Goal: Information Seeking & Learning: Learn about a topic

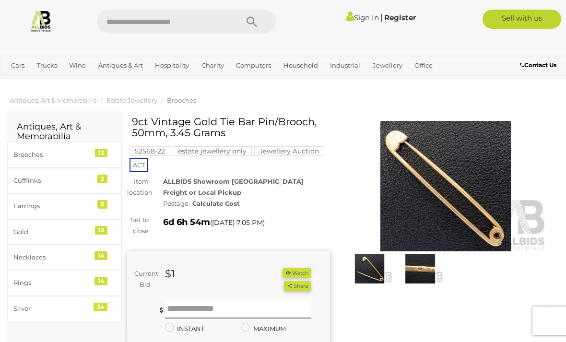
click at [448, 189] on img at bounding box center [445, 186] width 203 height 130
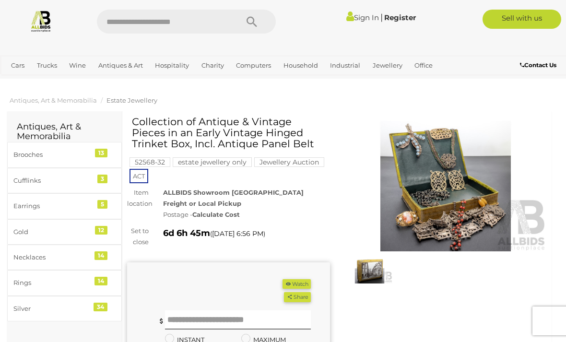
click at [450, 194] on img at bounding box center [445, 186] width 203 height 130
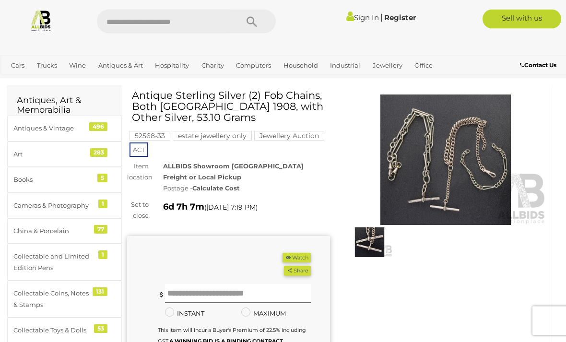
scroll to position [27, 0]
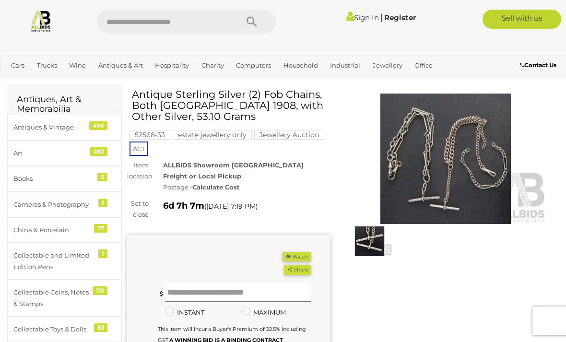
click at [452, 178] on img at bounding box center [445, 159] width 203 height 130
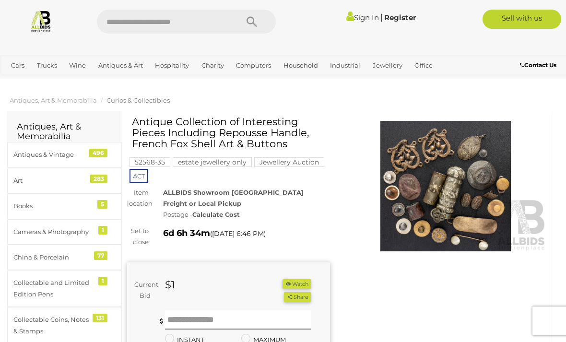
click at [448, 180] on img at bounding box center [445, 186] width 203 height 130
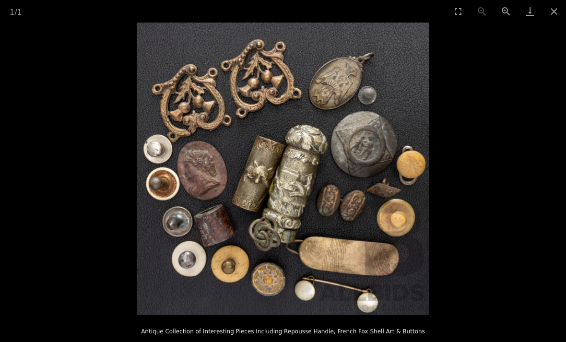
click at [551, 11] on button "Close gallery" at bounding box center [554, 11] width 24 height 23
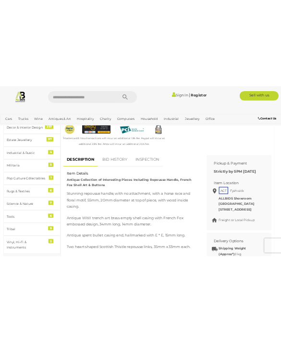
scroll to position [483, 0]
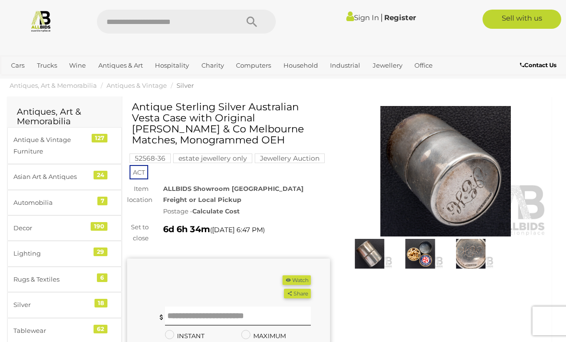
scroll to position [20, 0]
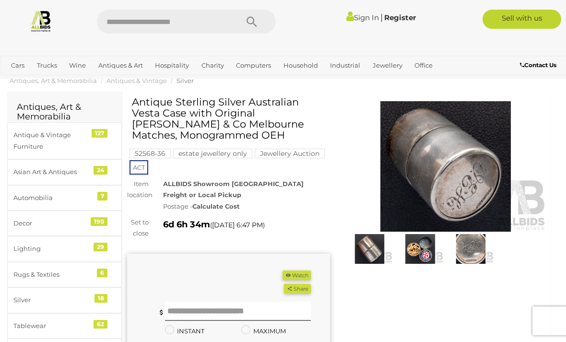
click at [372, 246] on img at bounding box center [370, 249] width 46 height 30
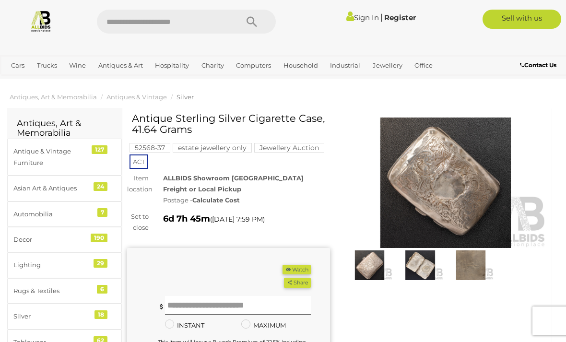
scroll to position [4, 0]
click at [441, 163] on img at bounding box center [445, 182] width 203 height 130
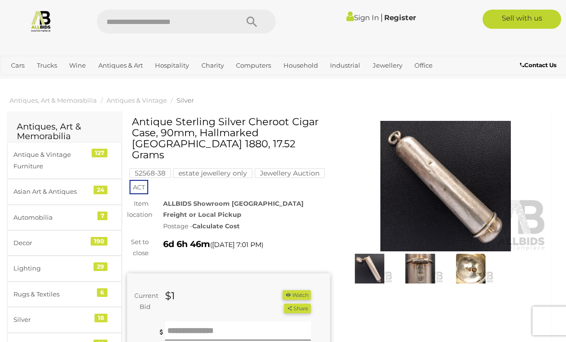
click at [445, 184] on img at bounding box center [445, 186] width 203 height 130
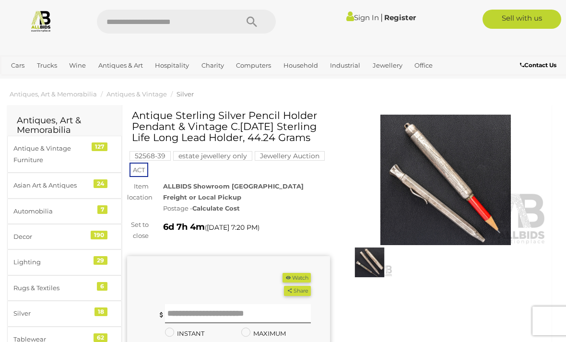
scroll to position [8, 0]
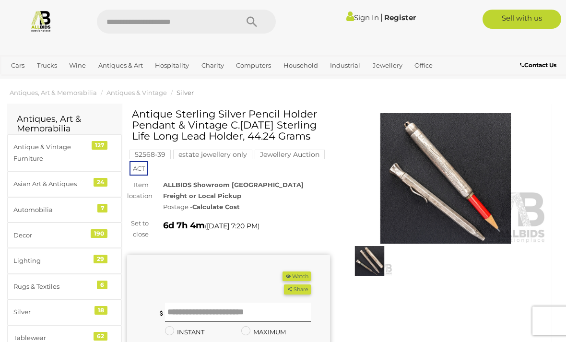
click at [436, 172] on img at bounding box center [445, 178] width 203 height 130
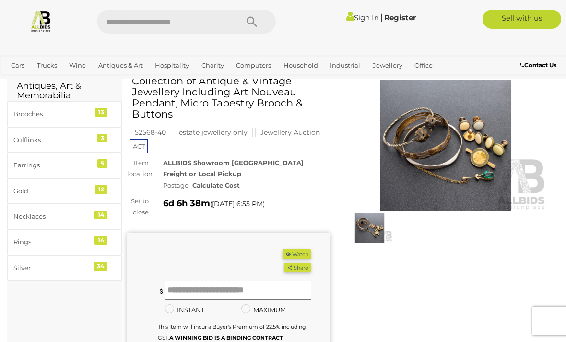
scroll to position [41, 0]
click at [446, 158] on img at bounding box center [445, 145] width 203 height 130
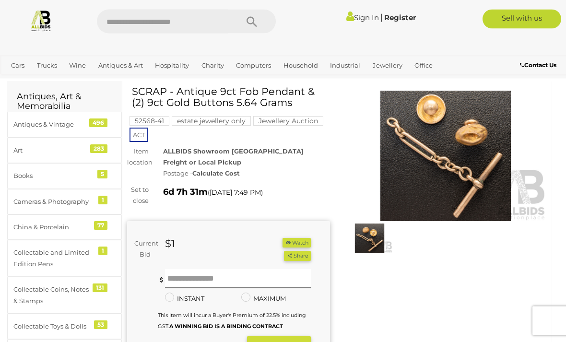
scroll to position [30, 0]
click at [454, 159] on img at bounding box center [445, 156] width 203 height 130
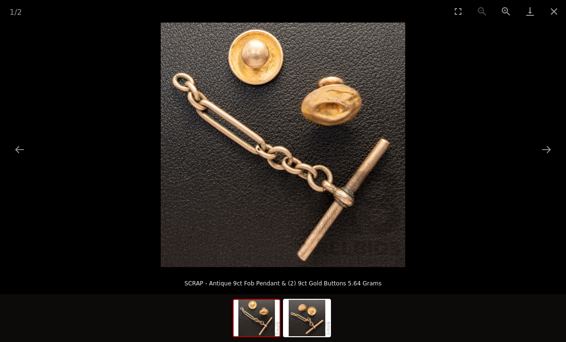
click at [546, 12] on button "Close gallery" at bounding box center [554, 11] width 24 height 23
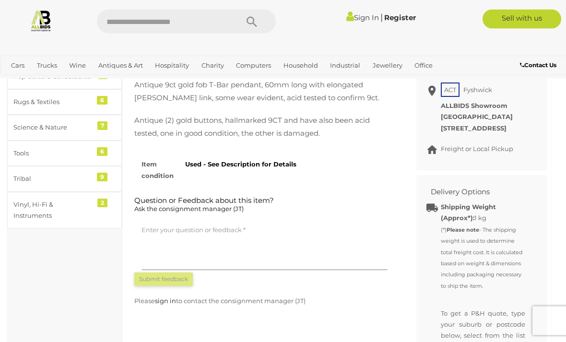
scroll to position [458, 0]
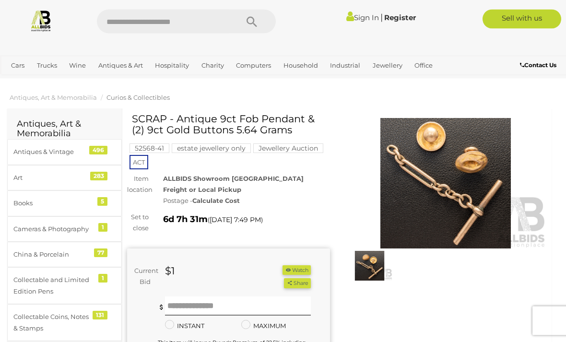
click at [433, 165] on img at bounding box center [445, 183] width 203 height 130
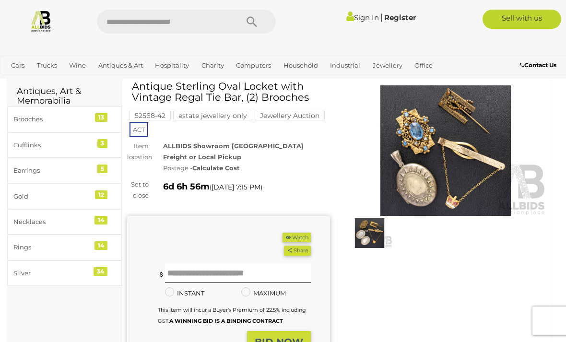
scroll to position [21, 0]
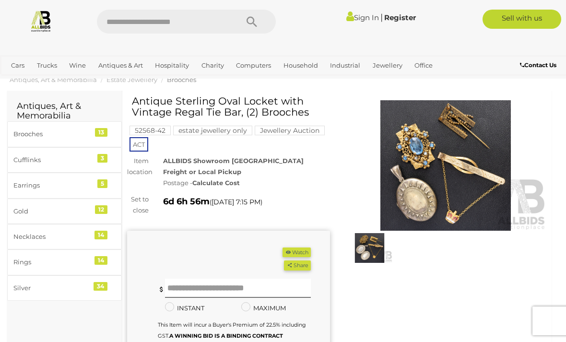
click at [439, 171] on img at bounding box center [445, 165] width 203 height 130
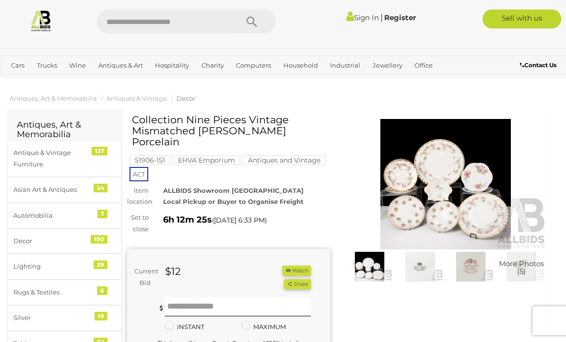
scroll to position [2, 0]
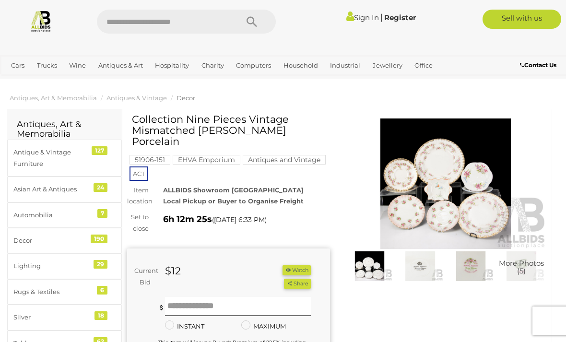
click at [441, 180] on img at bounding box center [445, 183] width 203 height 130
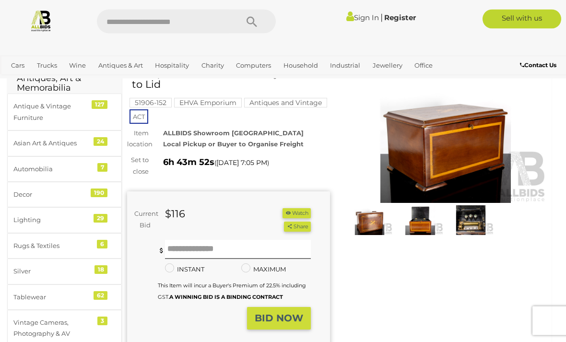
scroll to position [48, 0]
click at [438, 159] on img at bounding box center [445, 137] width 203 height 130
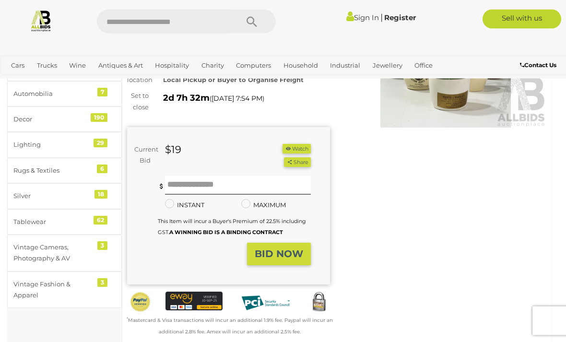
scroll to position [125, 0]
